Goal: Task Accomplishment & Management: Use online tool/utility

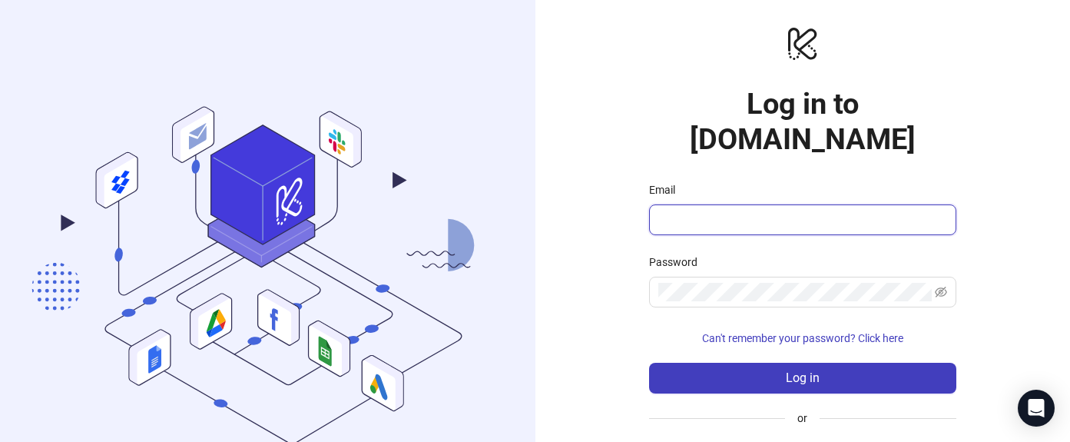
type input "**********"
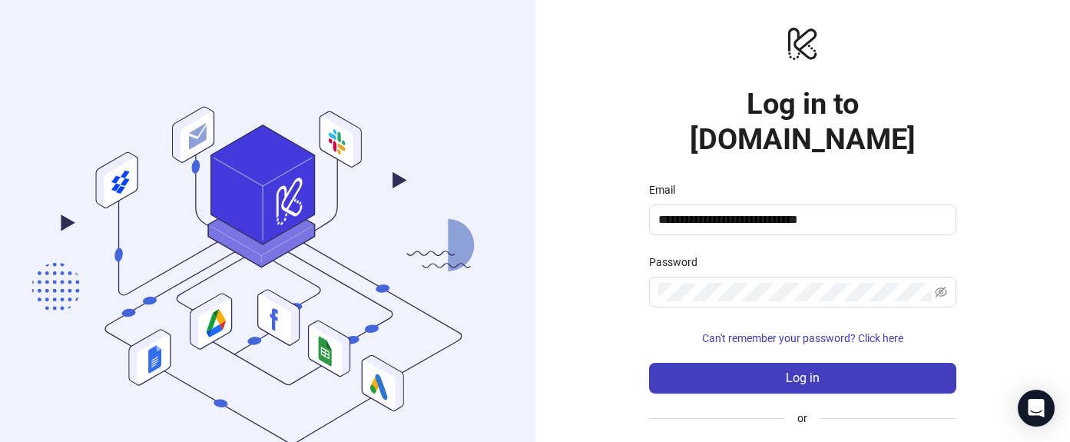
click at [785, 362] on button "Log in" at bounding box center [802, 377] width 307 height 31
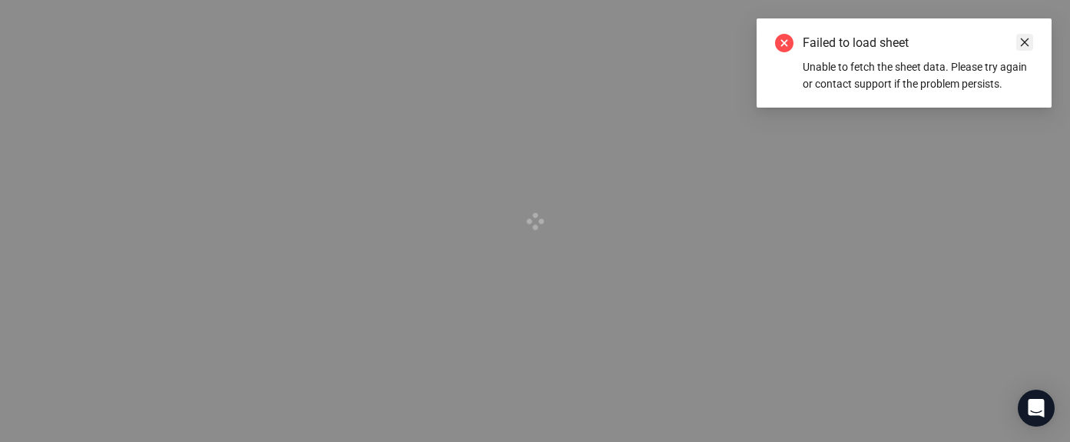
click at [1030, 41] on link "Close" at bounding box center [1024, 42] width 17 height 17
click at [1034, 38] on div "Failed to load sheet Unable to fetch the sheet data. Please try again or contac…" at bounding box center [903, 62] width 295 height 89
click at [1020, 40] on icon "close" at bounding box center [1024, 42] width 11 height 11
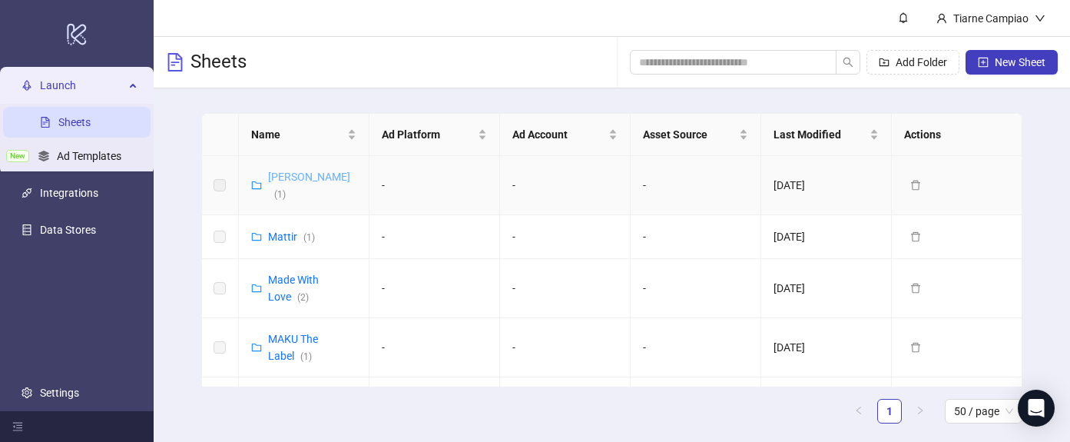
click at [300, 172] on link "[PERSON_NAME] ( 1 )" at bounding box center [309, 184] width 82 height 29
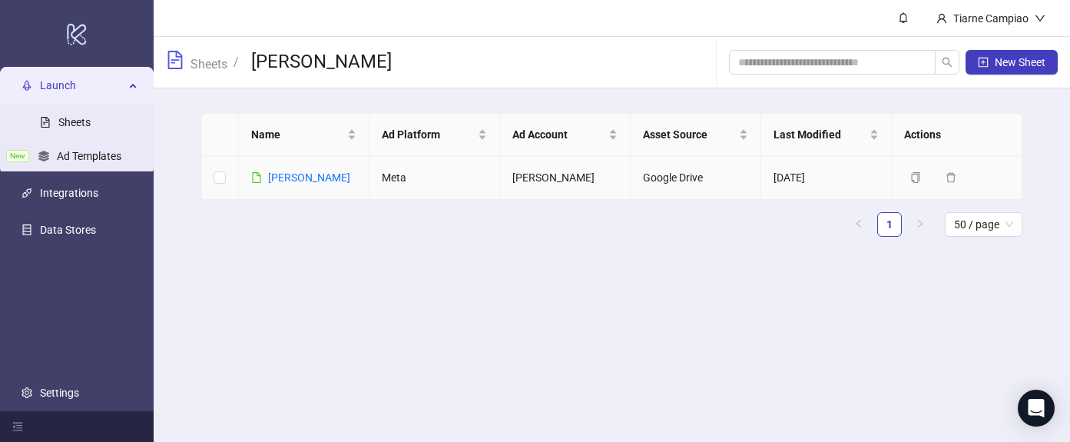
click at [300, 172] on link "[PERSON_NAME]" at bounding box center [309, 177] width 82 height 12
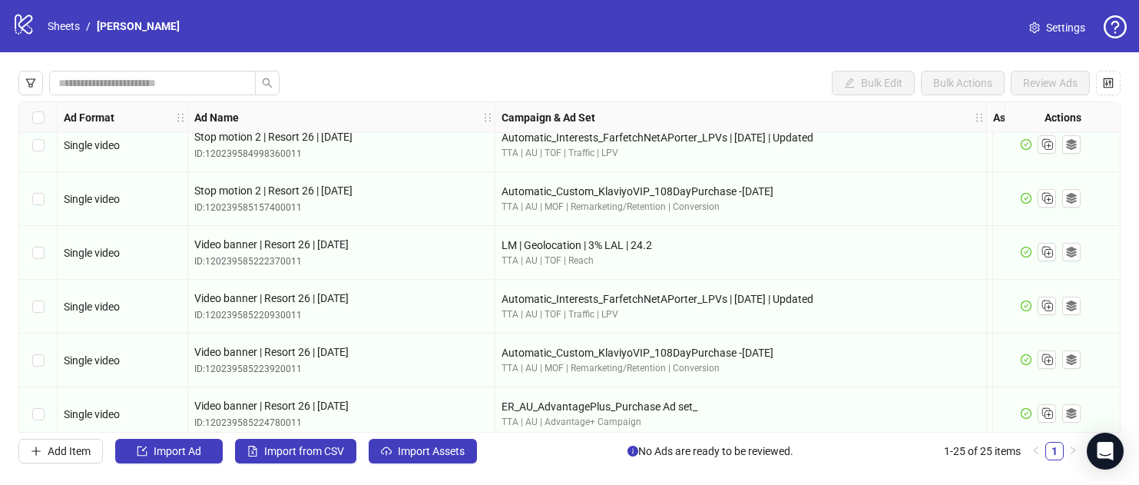
scroll to position [1051, 0]
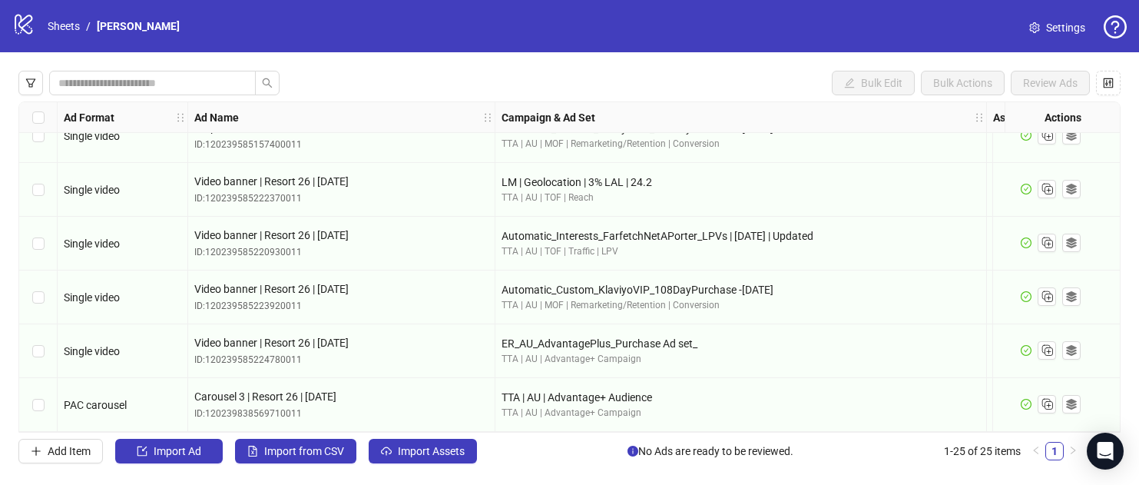
click at [521, 65] on div "Bulk Edit Bulk Actions Review Ads Ad Format Ad Name Campaign & Ad Set Assets De…" at bounding box center [569, 266] width 1139 height 429
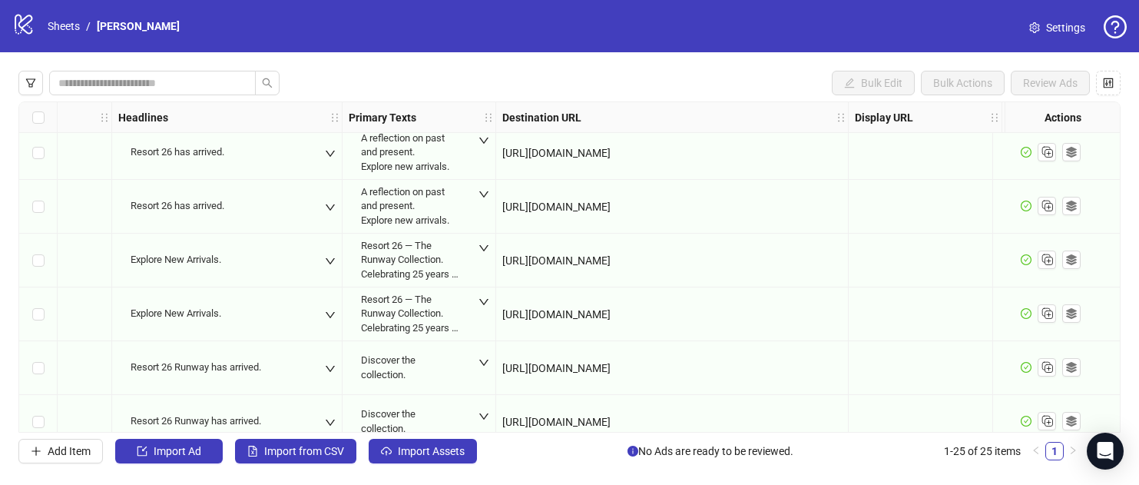
scroll to position [1051, 1289]
